Goal: Task Accomplishment & Management: Use online tool/utility

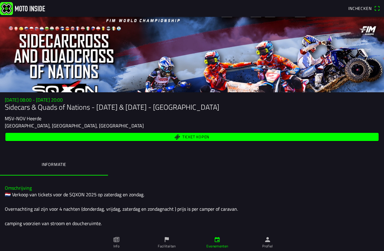
scroll to position [152, 0]
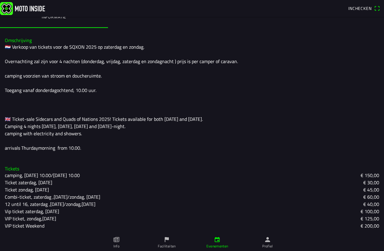
click at [169, 240] on icon "flag" at bounding box center [167, 239] width 7 height 7
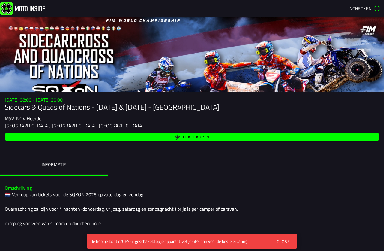
click at [377, 8] on span "Inchecken" at bounding box center [364, 9] width 32 height 10
